Goal: Information Seeking & Learning: Learn about a topic

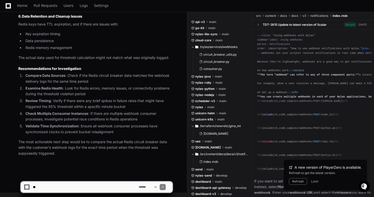
click at [93, 192] on textarea at bounding box center [85, 186] width 106 height 11
click at [76, 189] on textarea at bounding box center [85, 186] width 106 height 11
type textarea "**********"
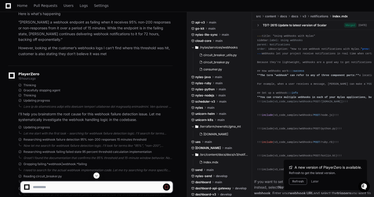
scroll to position [407, 0]
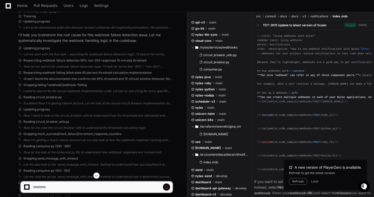
click at [49, 80] on div "Great! I found the documentation that confirms the 95% threshold and 15-minute …" at bounding box center [97, 79] width 149 height 4
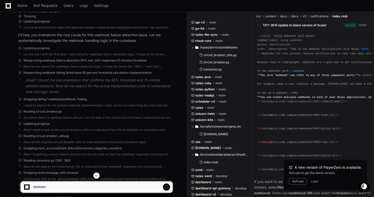
click at [49, 74] on span "Researching webhook failing failed state 95 percent threshold calculation imple…" at bounding box center [87, 73] width 128 height 4
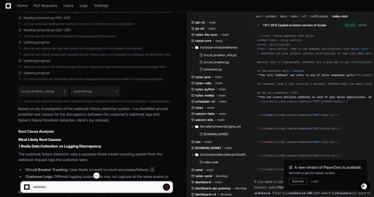
scroll to position [630, 0]
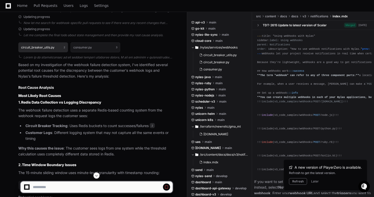
click at [45, 49] on button "circuit_breaker_utils.py 2" at bounding box center [43, 47] width 50 height 10
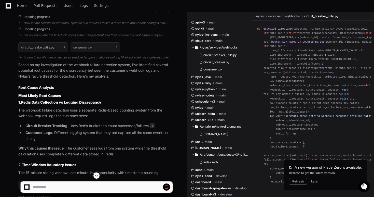
scroll to position [50, 0]
click at [283, 53] on div "# Future from __future__ import absolute_import, division, print_function # Sta…" at bounding box center [313, 132] width 112 height 314
click at [283, 54] on div "# Future from __future__ import absolute_import, division, print_function # Sta…" at bounding box center [313, 132] width 112 height 314
click at [282, 57] on div "# Future from __future__ import absolute_import, division, print_function # Sta…" at bounding box center [313, 132] width 112 height 314
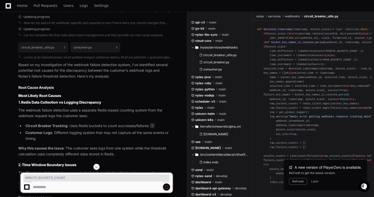
click at [282, 57] on div "# Future from __future__ import absolute_import, division, print_function # Sta…" at bounding box center [313, 132] width 112 height 314
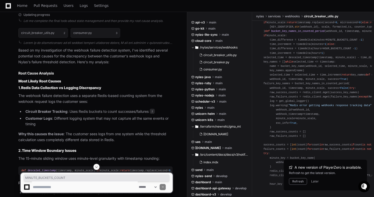
scroll to position [62, 0]
copy div "MINUTE_BUCKETS_COUNT"
click at [300, 61] on div "# Future from __future__ import absolute_import, division, print_function # Sta…" at bounding box center [313, 120] width 112 height 314
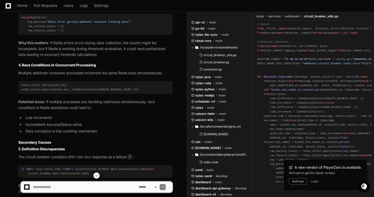
scroll to position [6, 0]
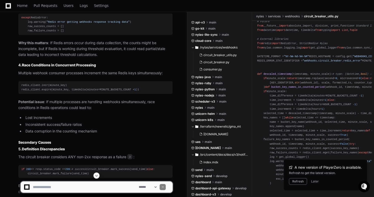
click at [280, 108] on div "# Future from __future__ import absolute_import, division, print_function # Sta…" at bounding box center [313, 176] width 112 height 314
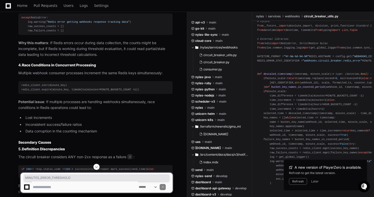
copy div "MINUTES_ERROR_THRESHOLD"
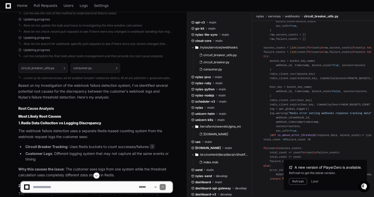
scroll to position [443, 0]
click at [313, 183] on button "Later" at bounding box center [316, 181] width 8 height 4
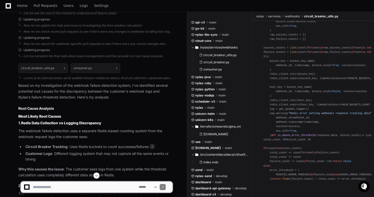
click at [314, 180] on div "**********" at bounding box center [187, 184] width 374 height 24
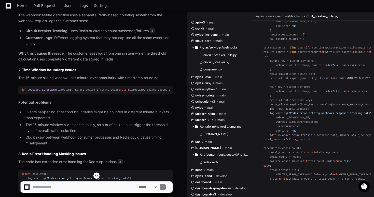
scroll to position [786, 0]
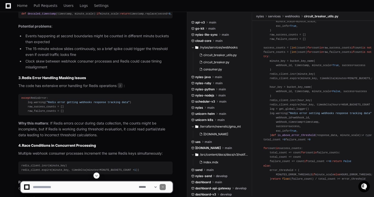
click at [286, 134] on span "is_above_error_threshold" at bounding box center [297, 135] width 38 height 3
click at [282, 134] on span "is_above_error_threshold" at bounding box center [297, 135] width 38 height 3
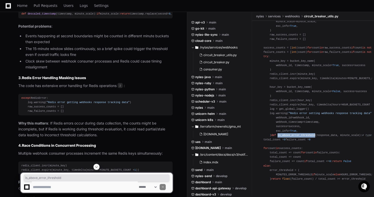
copy span "is_above_error_threshold"
click at [303, 83] on div "# Future from __future__ import absolute_import, division, print_function # Sta…" at bounding box center [313, 24] width 112 height 314
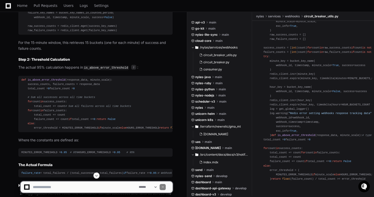
scroll to position [432, 0]
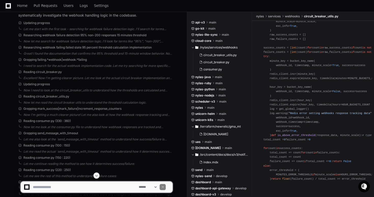
click at [292, 134] on span "is_above_error_threshold" at bounding box center [297, 135] width 38 height 3
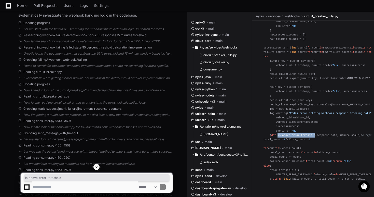
copy span "is_above_error_threshold"
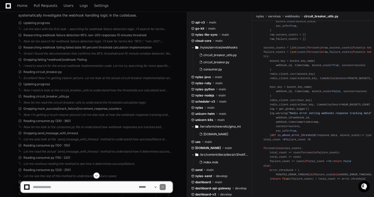
click at [307, 108] on div "# Future from __future__ import absolute_import, division, print_function # Sta…" at bounding box center [313, 24] width 112 height 314
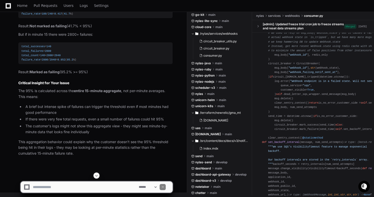
scroll to position [1746, 0]
click at [110, 188] on textarea at bounding box center [85, 186] width 106 height 11
type textarea "*"
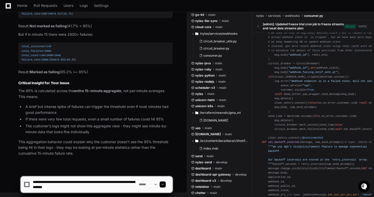
type textarea "**********"
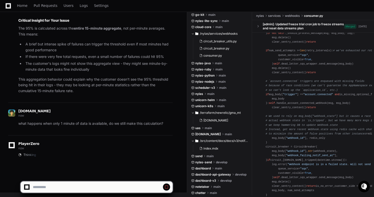
scroll to position [0, 0]
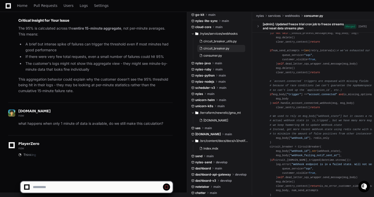
click at [232, 49] on button "circuit_breaker.py" at bounding box center [222, 48] width 48 height 7
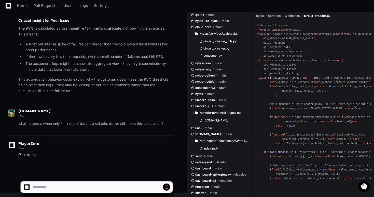
scroll to position [290, 0]
click at [224, 40] on span "circuit_breaker_utils.py" at bounding box center [220, 41] width 33 height 4
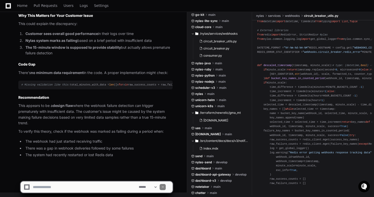
scroll to position [0, 0]
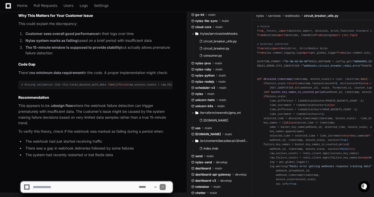
click at [317, 131] on div "# Future from __future__ import absolute_import, division, print_function # Sta…" at bounding box center [313, 181] width 112 height 314
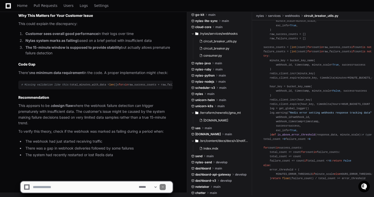
scroll to position [206, 0]
click at [214, 49] on span "circuit_breaker.py" at bounding box center [217, 48] width 26 height 4
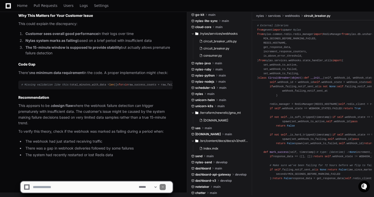
scroll to position [0, 0]
click at [217, 55] on span "consumer.py" at bounding box center [213, 56] width 19 height 4
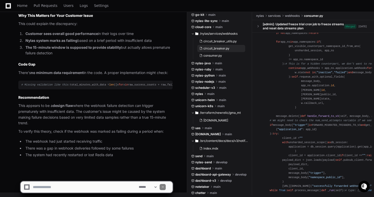
scroll to position [1463, 0]
click at [211, 39] on span "circuit_breaker_utils.py" at bounding box center [220, 41] width 33 height 4
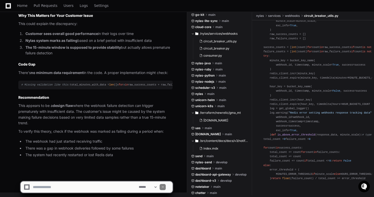
scroll to position [443, 0]
click at [210, 47] on span "circuit_breaker.py" at bounding box center [217, 48] width 26 height 4
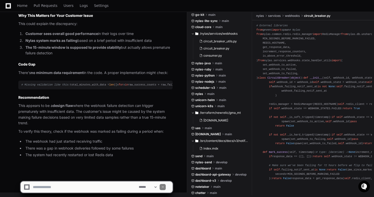
scroll to position [0, 21]
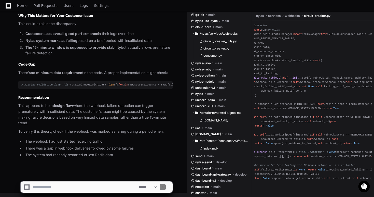
click at [340, 100] on div "# Future from __future__ import absolute_import, division, print_function # Sta…" at bounding box center [292, 93] width 112 height 175
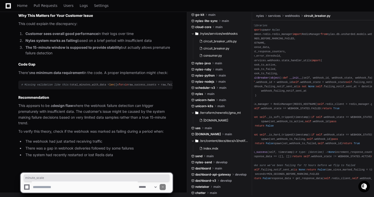
click at [340, 100] on div "# Future from __future__ import absolute_import, division, print_function # Sta…" at bounding box center [292, 93] width 112 height 175
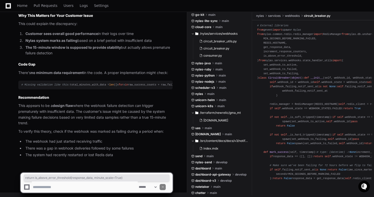
scroll to position [269, 0]
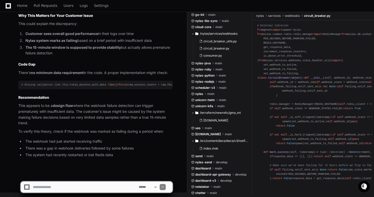
click at [340, 98] on div "# Future from __future__ import absolute_import, division, print_function # Sta…" at bounding box center [313, 93] width 112 height 175
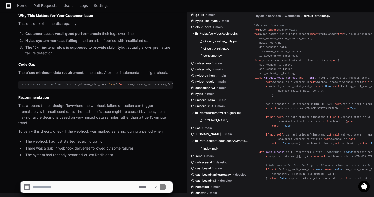
scroll to position [290, 0]
click at [223, 49] on span "circuit_breaker.py" at bounding box center [217, 48] width 26 height 4
click at [219, 43] on span "circuit_breaker_utils.py" at bounding box center [220, 41] width 33 height 4
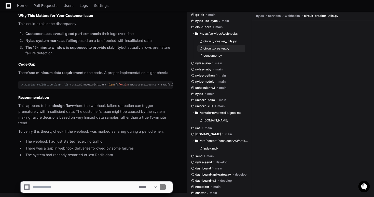
scroll to position [0, 0]
click at [218, 55] on span "consumer.py" at bounding box center [213, 56] width 19 height 4
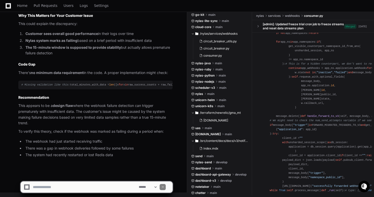
scroll to position [1129, 0]
click at [221, 47] on span "circuit_breaker.py" at bounding box center [217, 48] width 26 height 4
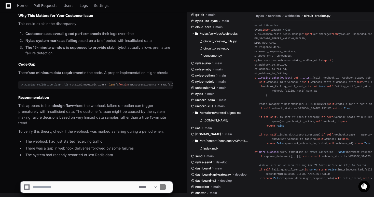
scroll to position [0, 11]
click at [212, 54] on span "consumer.py" at bounding box center [213, 56] width 19 height 4
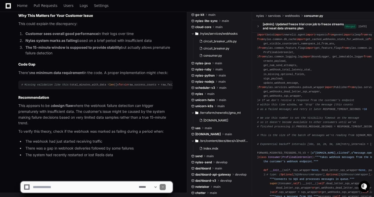
scroll to position [0, 0]
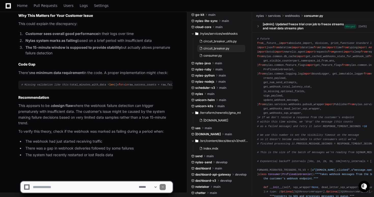
click at [225, 47] on span "circuit_breaker.py" at bounding box center [217, 48] width 26 height 4
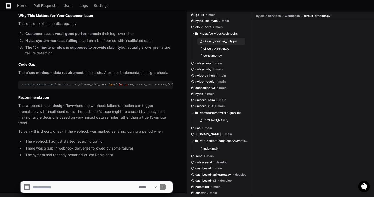
click at [225, 41] on span "circuit_breaker_utils.py" at bounding box center [220, 41] width 33 height 4
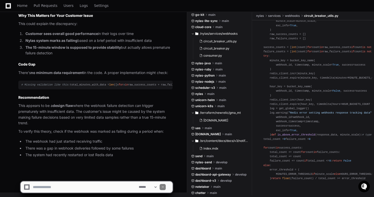
scroll to position [397, 0]
click at [281, 136] on span "is_above_error_threshold" at bounding box center [297, 134] width 38 height 3
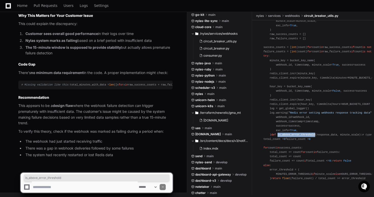
copy span "is_above_error_threshold"
